Goal: Task Accomplishment & Management: Manage account settings

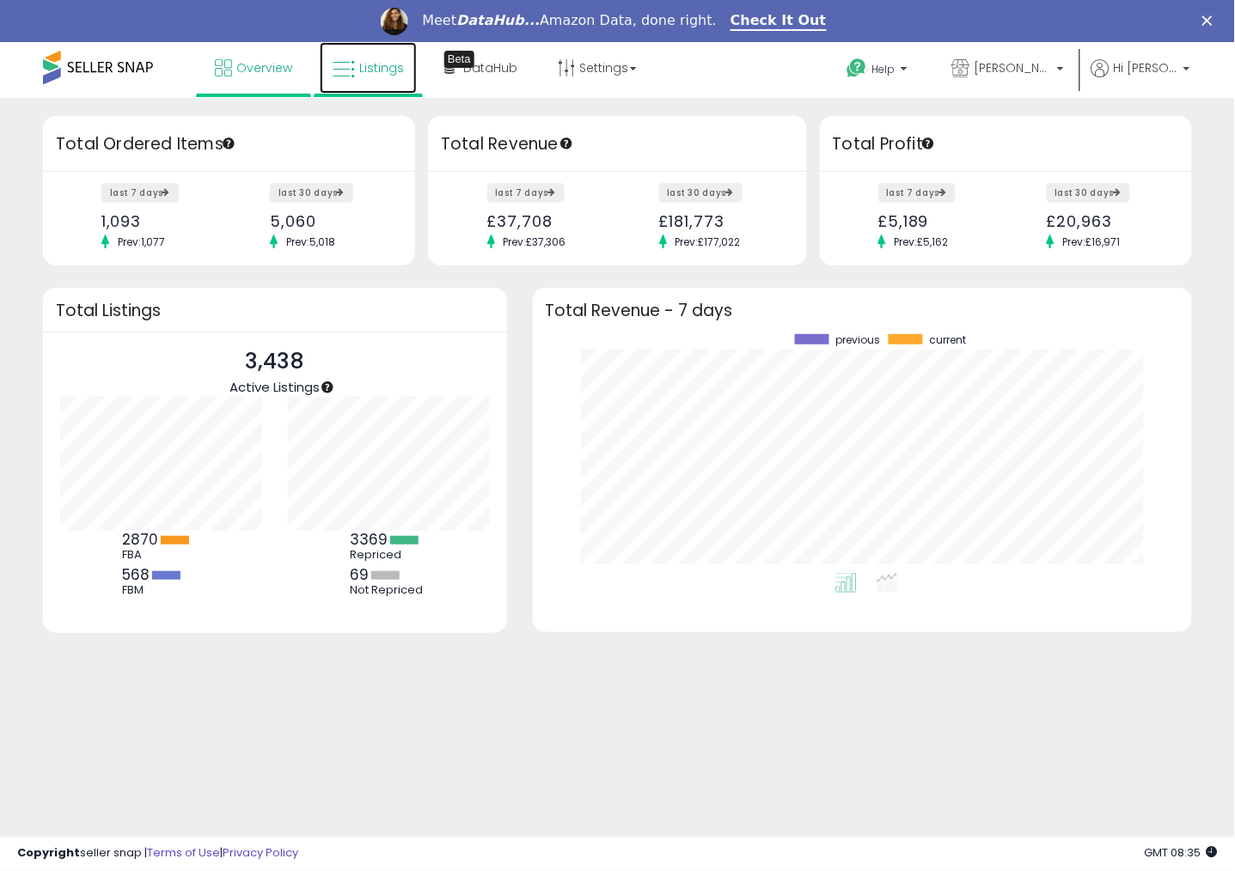
click at [353, 61] on icon at bounding box center [344, 69] width 22 height 22
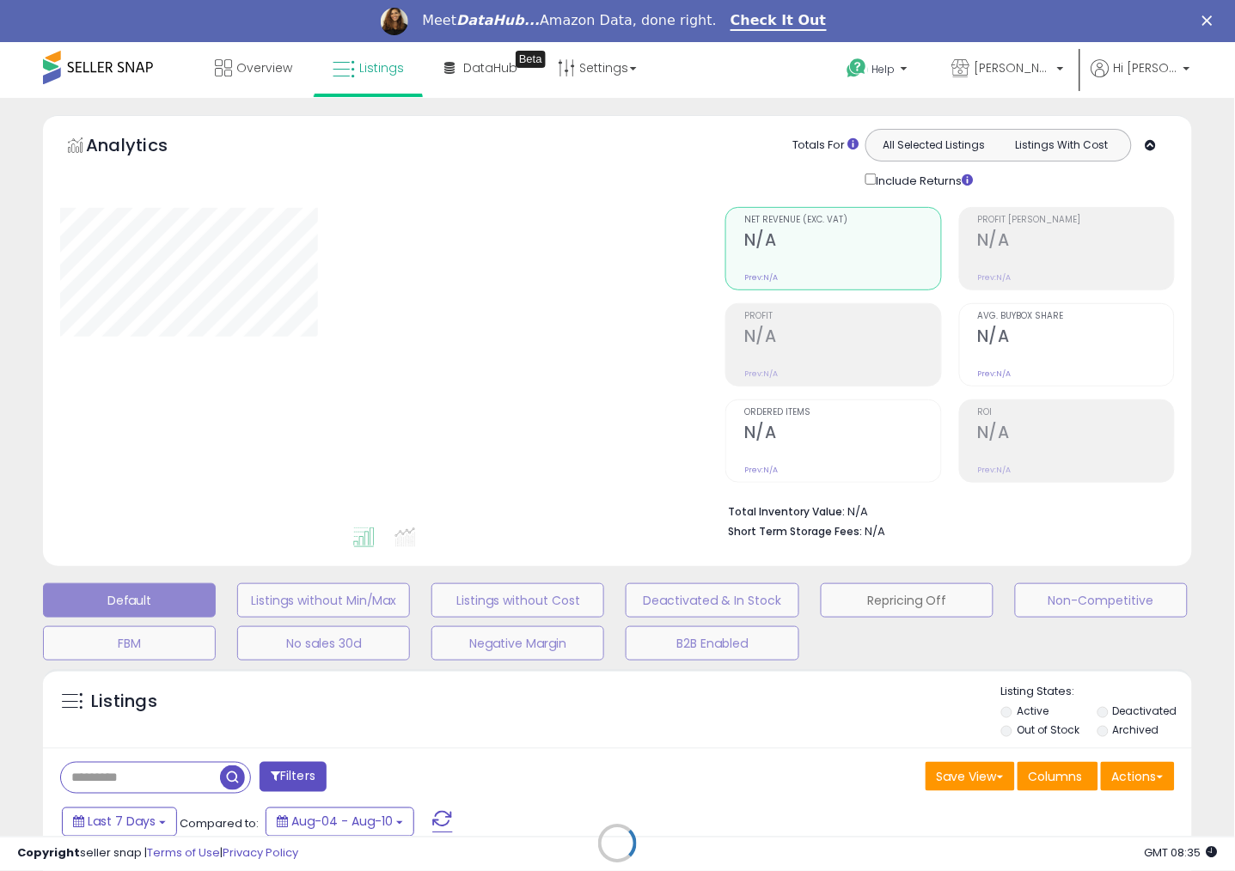
click at [410, 604] on button "Repricing Off" at bounding box center [323, 600] width 173 height 34
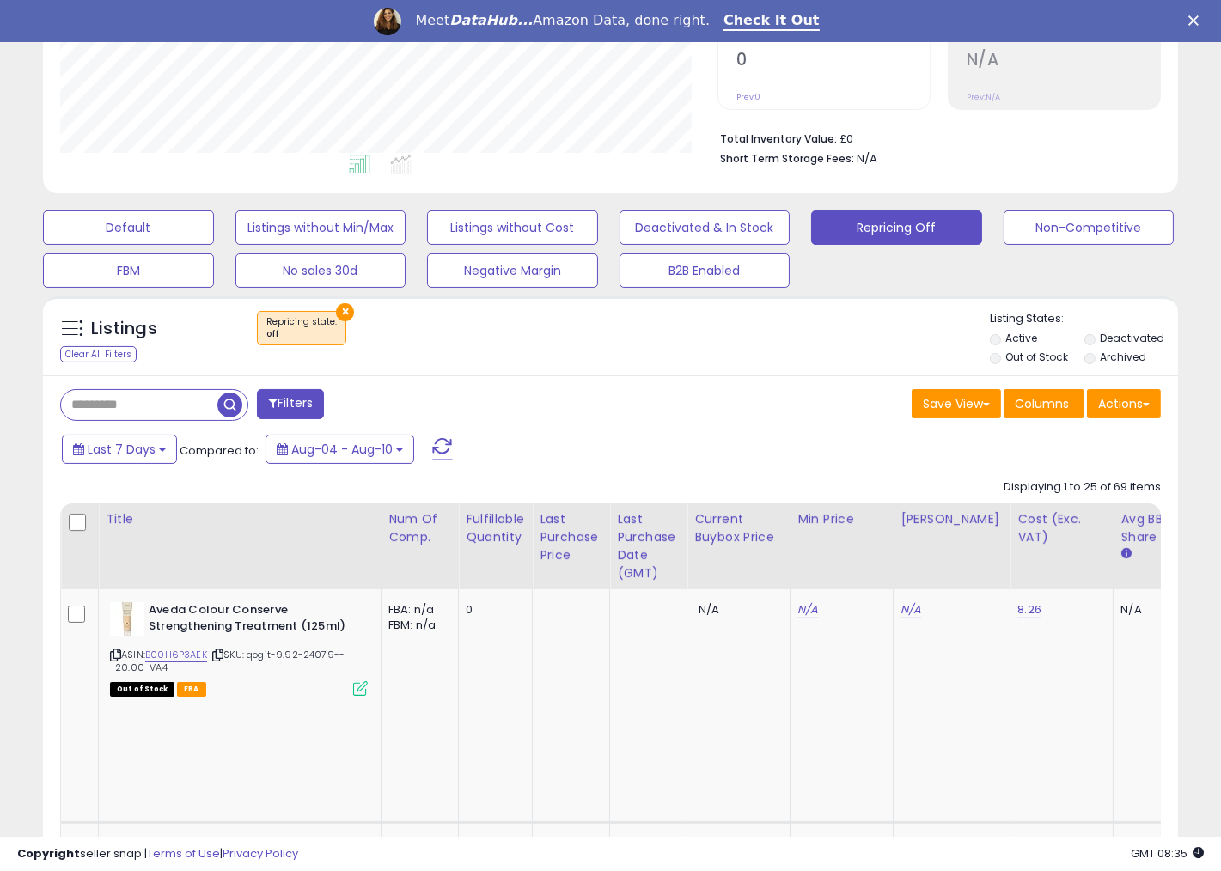
scroll to position [382, 0]
